Goal: Find specific page/section: Find specific page/section

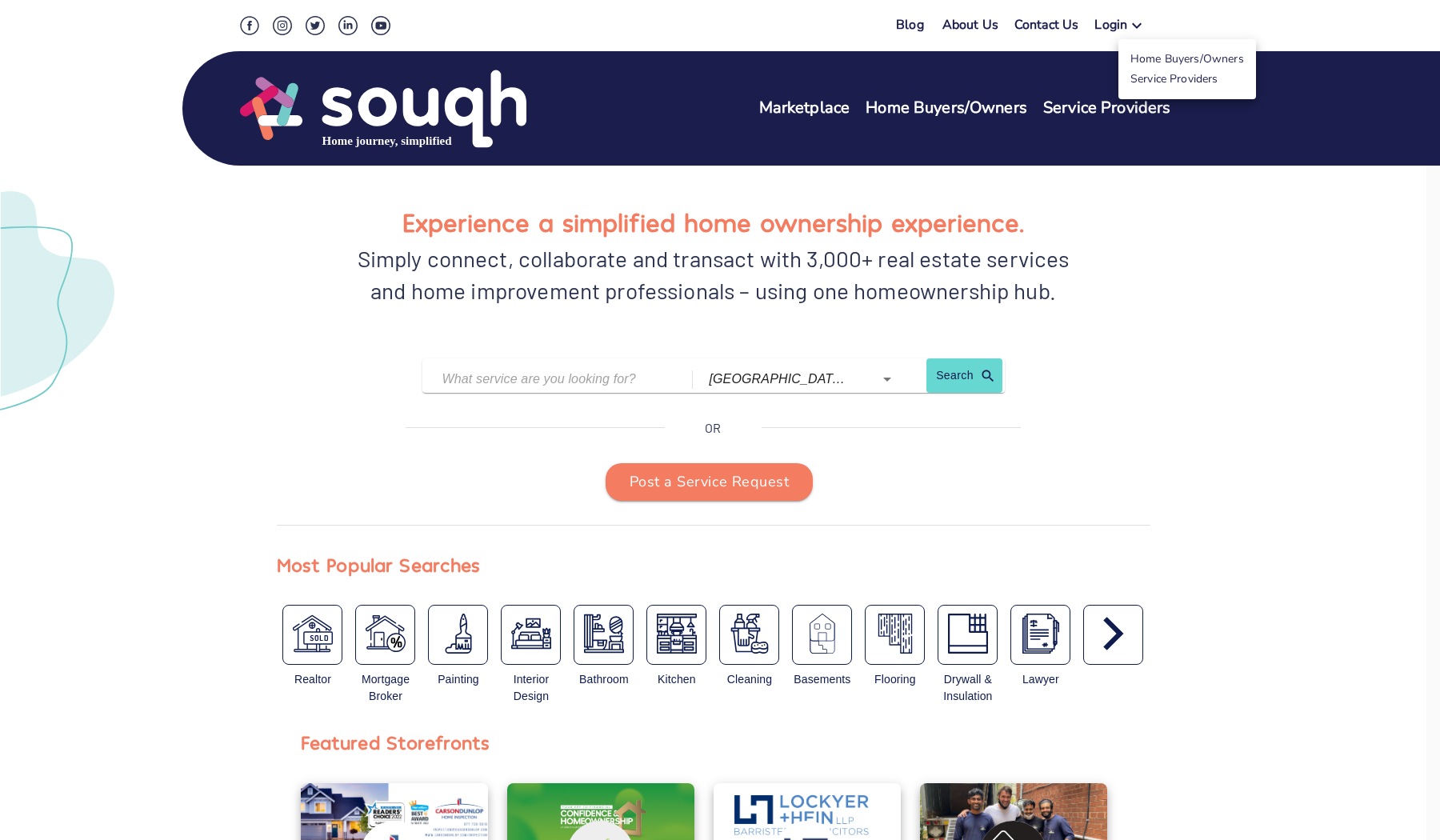
click at [1164, 81] on link "Service Providers" at bounding box center [1174, 78] width 88 height 15
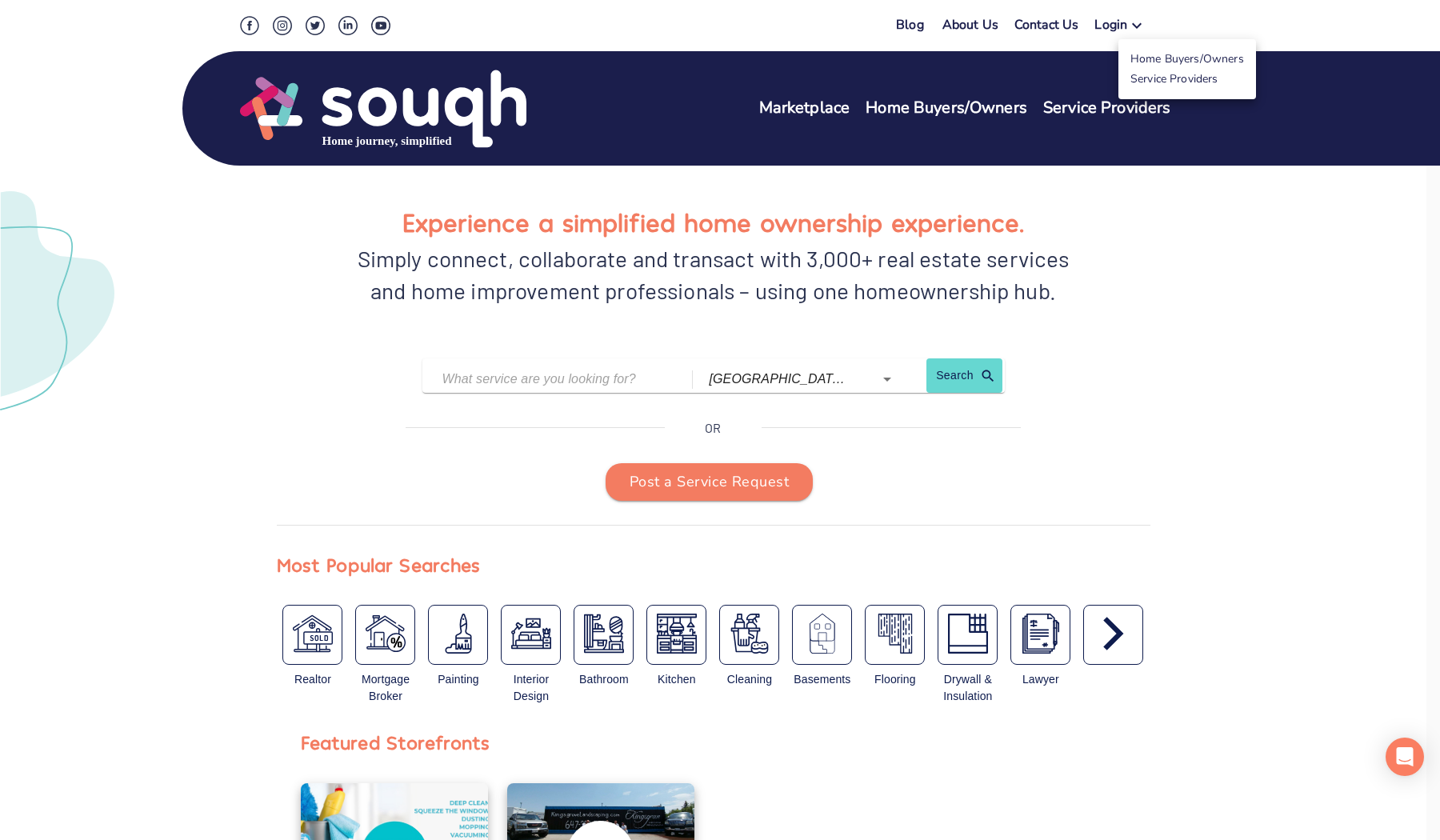
click at [1273, 282] on div at bounding box center [720, 420] width 1440 height 840
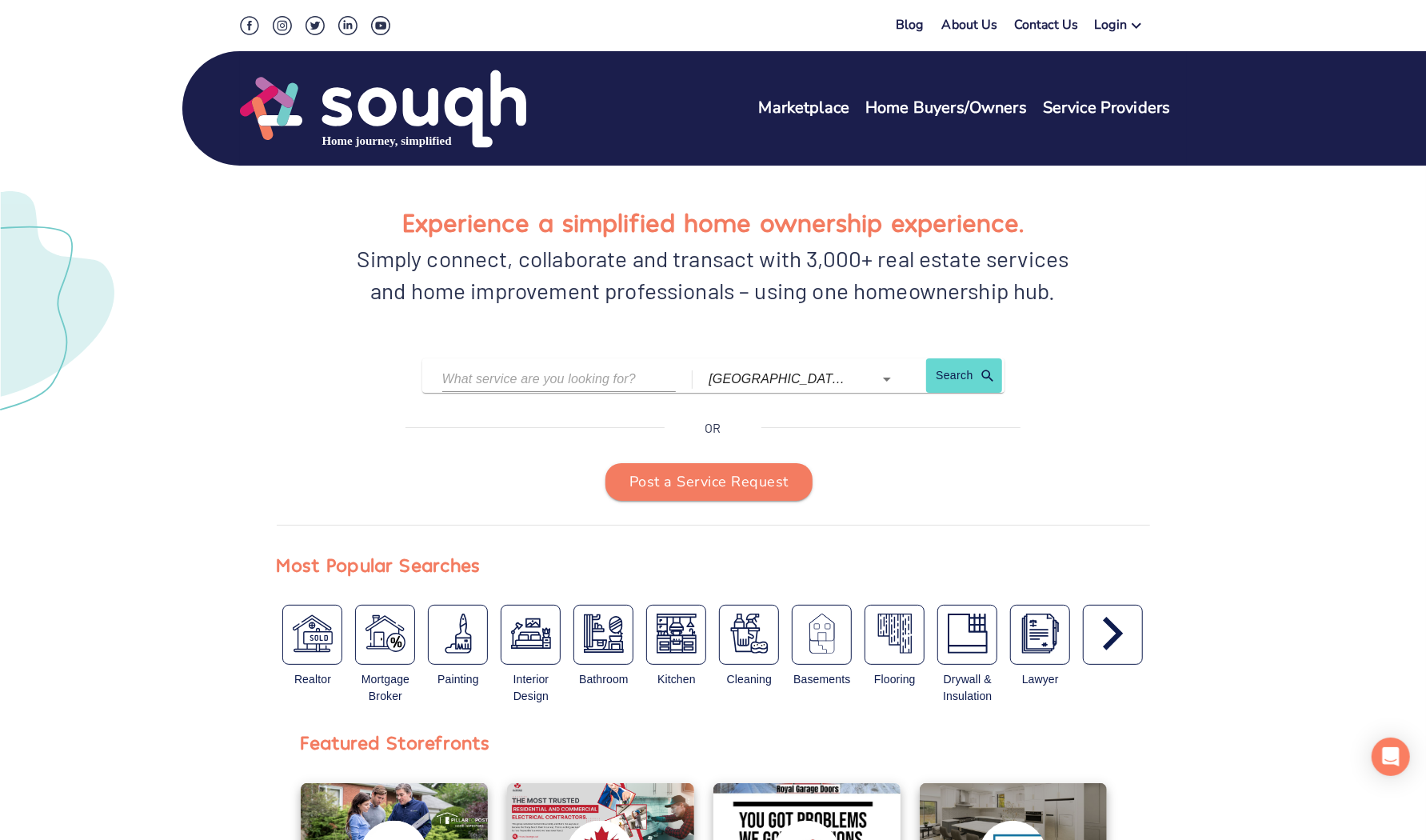
click at [536, 371] on input "text" at bounding box center [547, 379] width 210 height 25
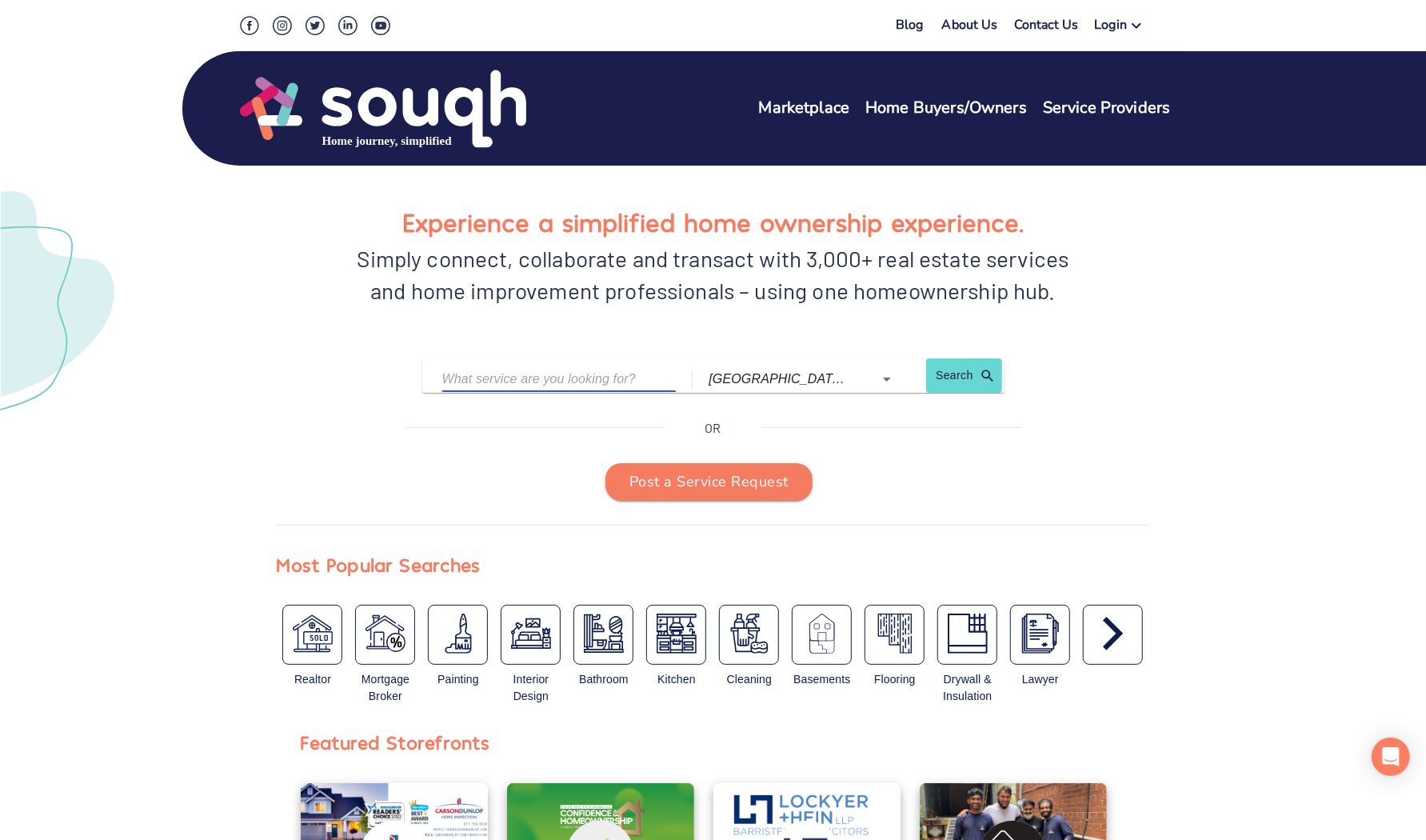
click at [509, 384] on input "text" at bounding box center [547, 379] width 210 height 25
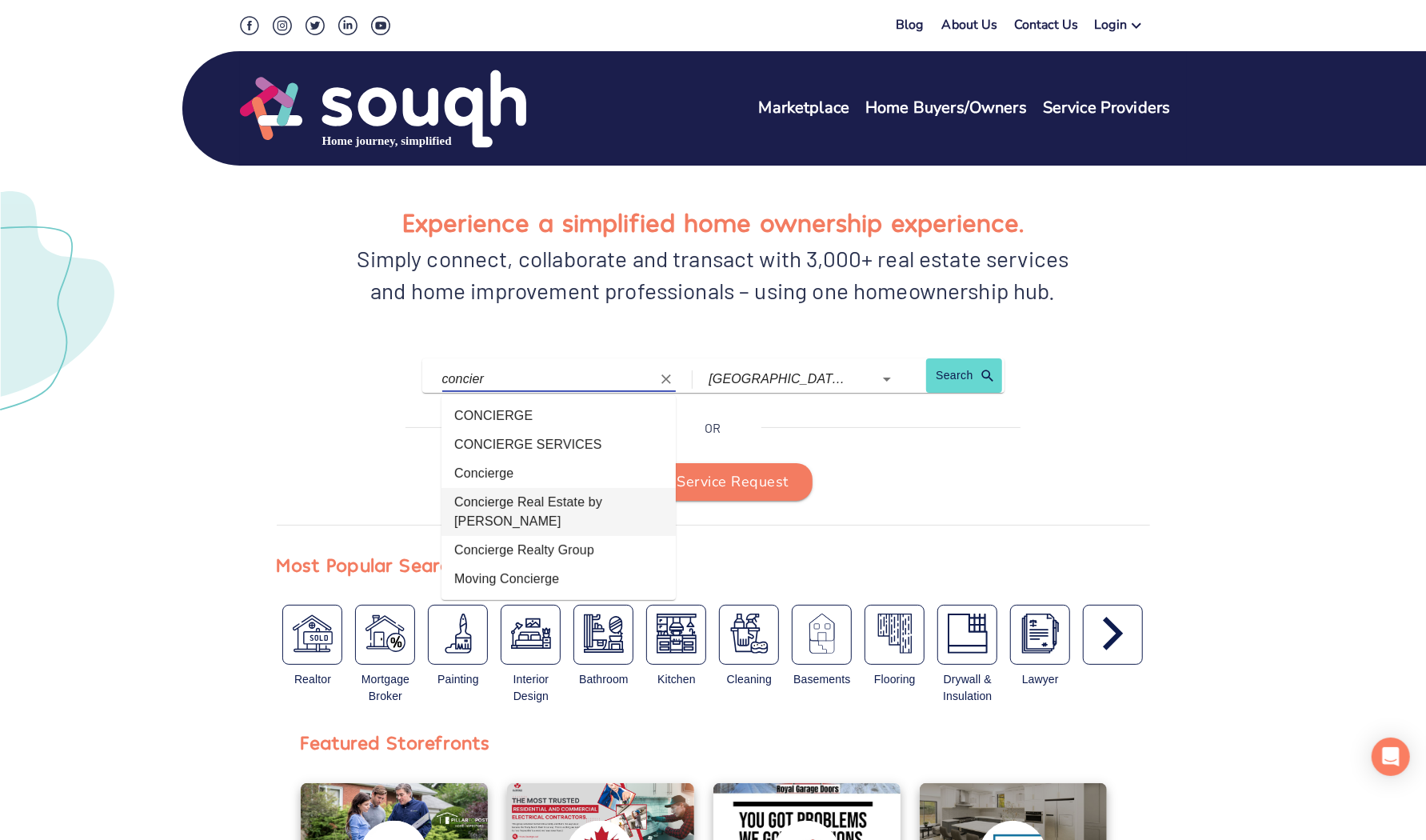
click at [548, 500] on li "Concierge Real Estate by [PERSON_NAME]" at bounding box center [559, 511] width 234 height 48
type input "Concierge Real Estate by [PERSON_NAME]"
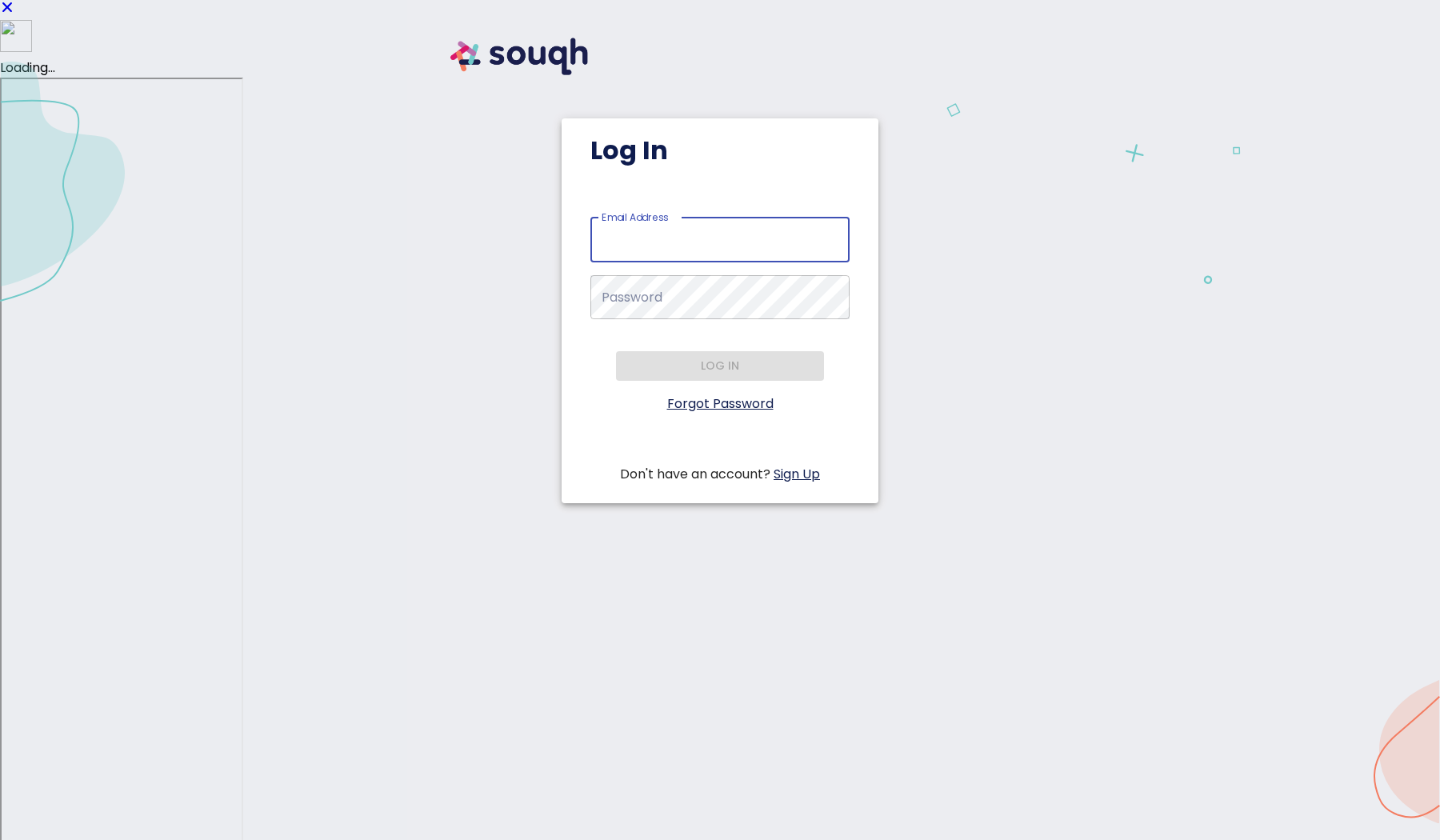
click at [715, 237] on input "Email Address   *" at bounding box center [720, 240] width 259 height 44
type input "AHMER.RAFIQ@XCIS.CA"
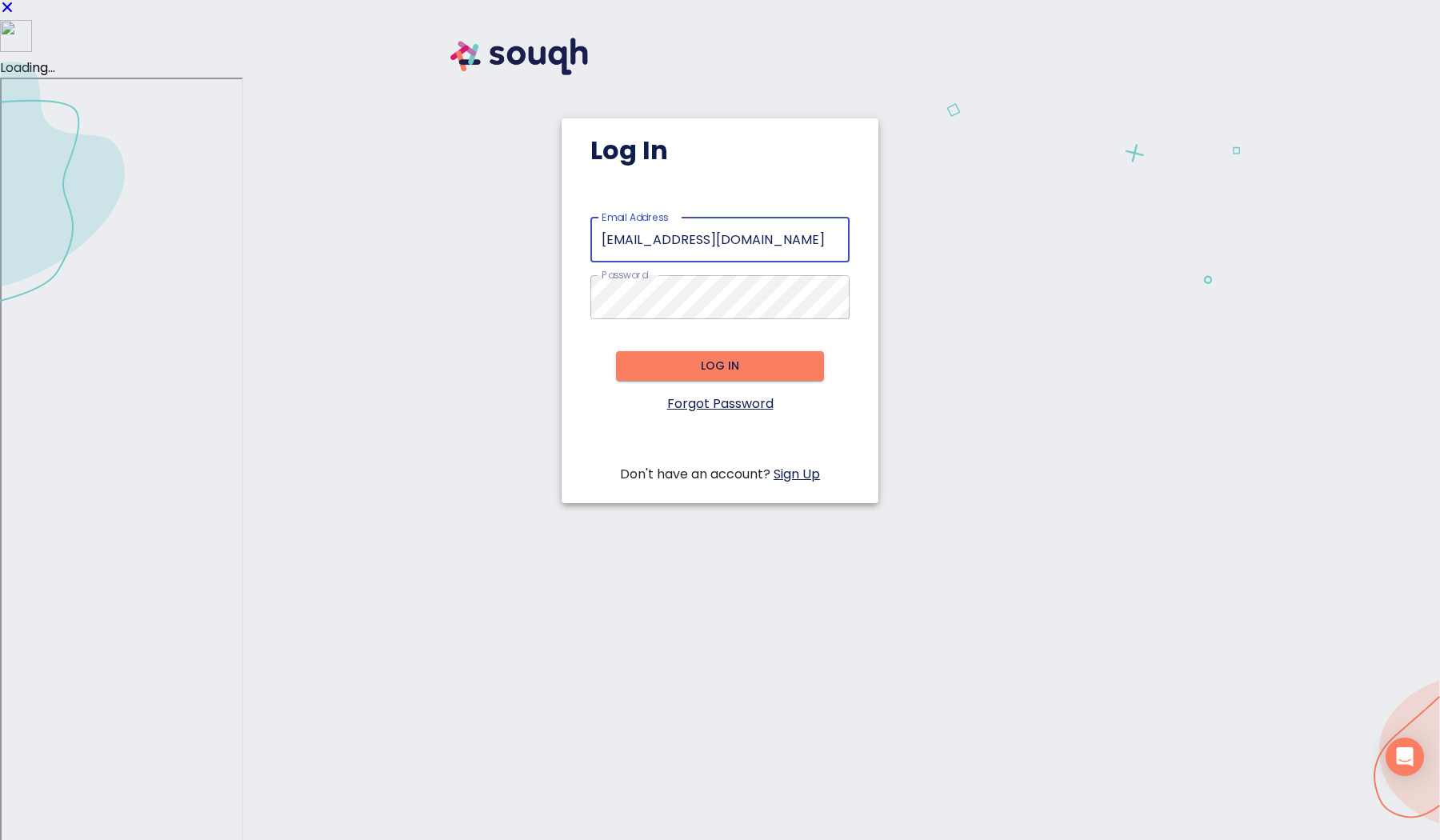
click at [703, 370] on span "Log in" at bounding box center [719, 366] width 182 height 20
